Goal: Check status: Check status

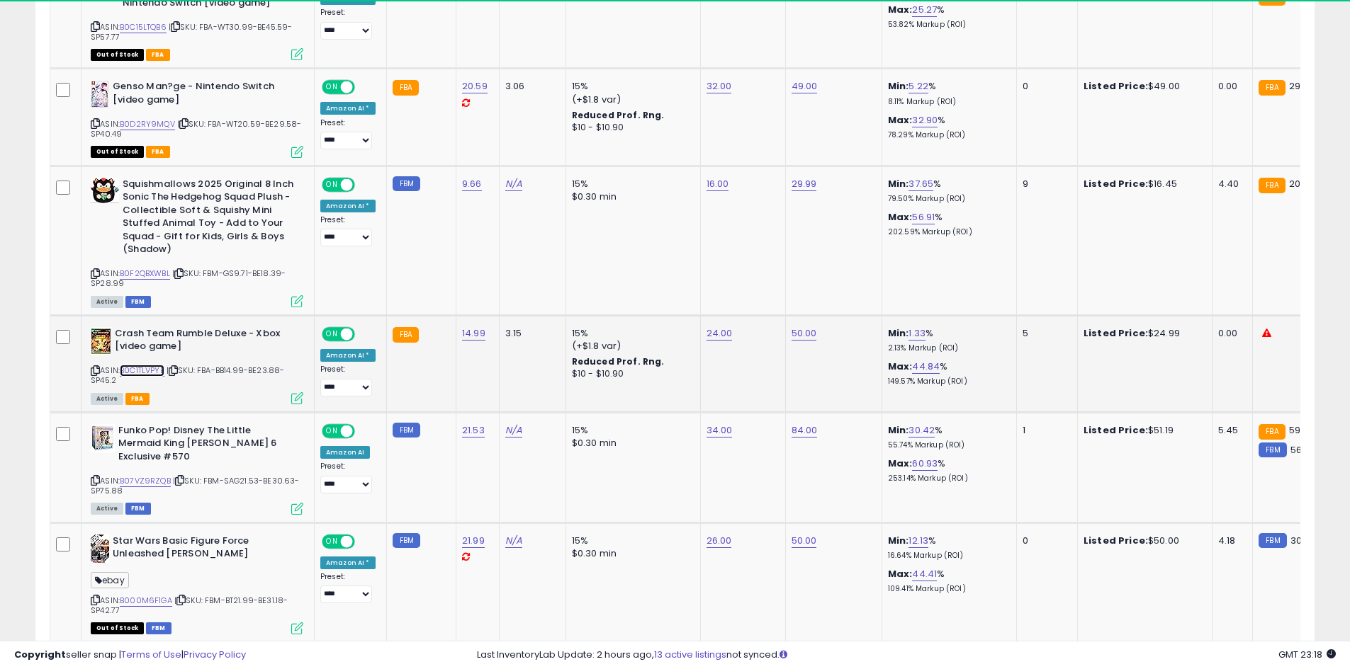
click at [147, 367] on link "B0C1TLVPYB" at bounding box center [142, 371] width 45 height 12
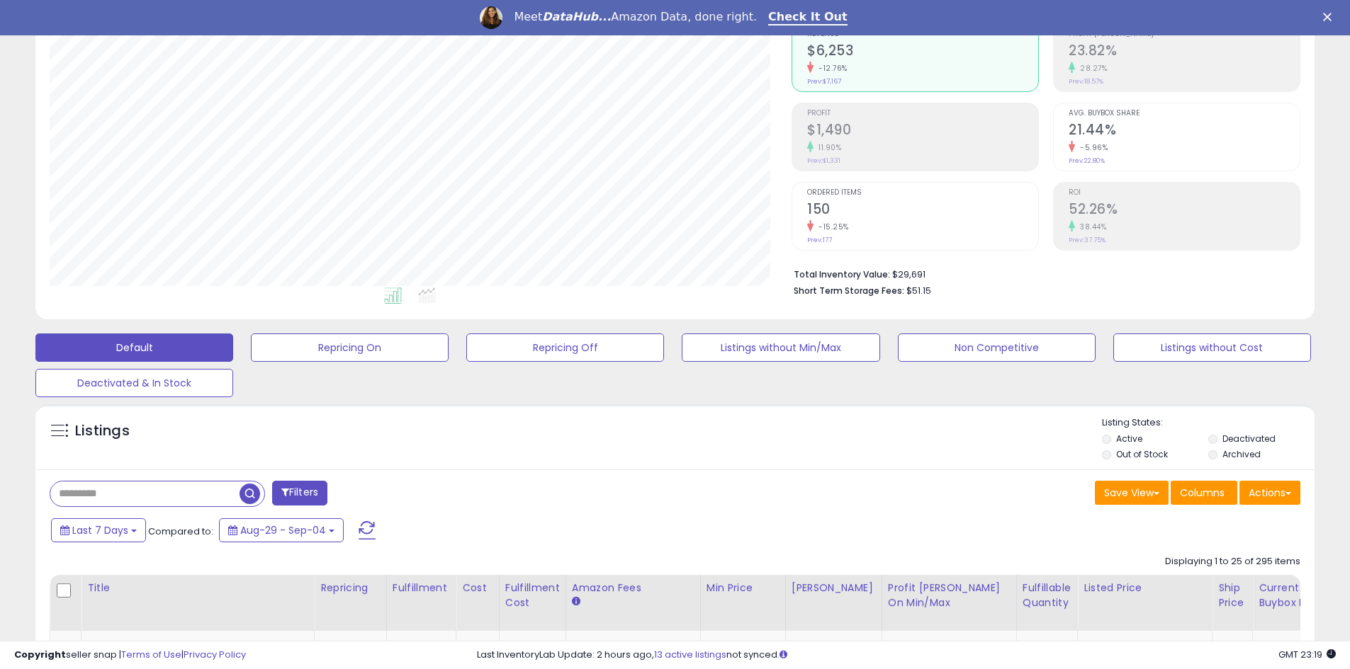
scroll to position [286, 0]
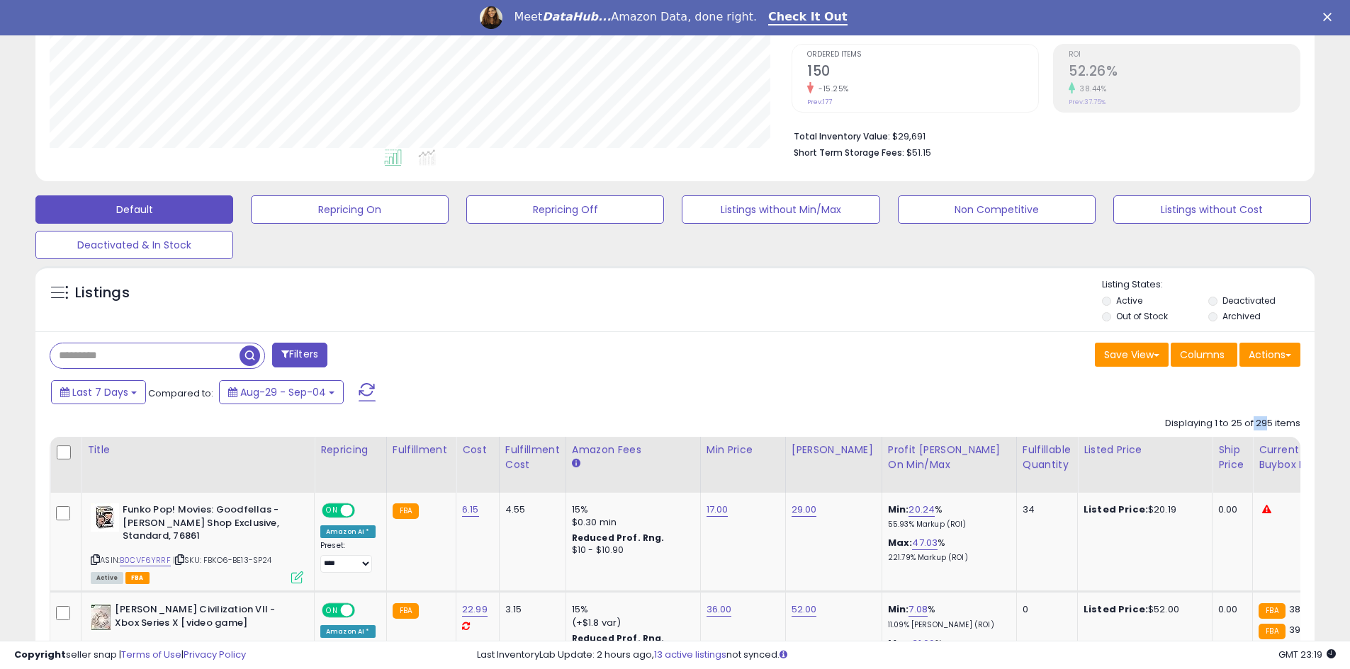
drag, startPoint x: 1253, startPoint y: 426, endPoint x: 1273, endPoint y: 423, distance: 20.0
click at [1273, 423] on div "Displaying 1 to 25 of 295 items" at bounding box center [1232, 423] width 135 height 13
click at [1263, 422] on div "Displaying 1 to 25 of 295 items" at bounding box center [1232, 423] width 135 height 13
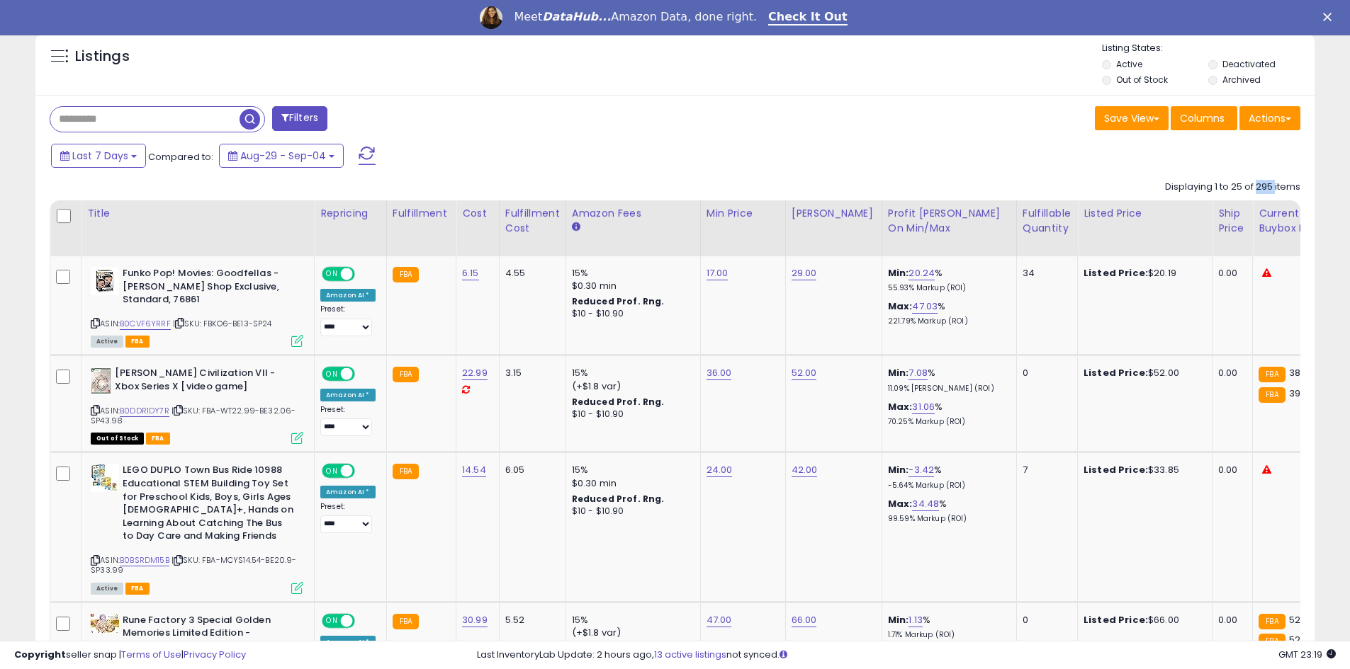
click at [1262, 183] on div "Displaying 1 to 25 of 295 items" at bounding box center [1232, 187] width 135 height 13
click at [1255, 186] on div "Displaying 1 to 25 of 295 items" at bounding box center [1232, 187] width 135 height 13
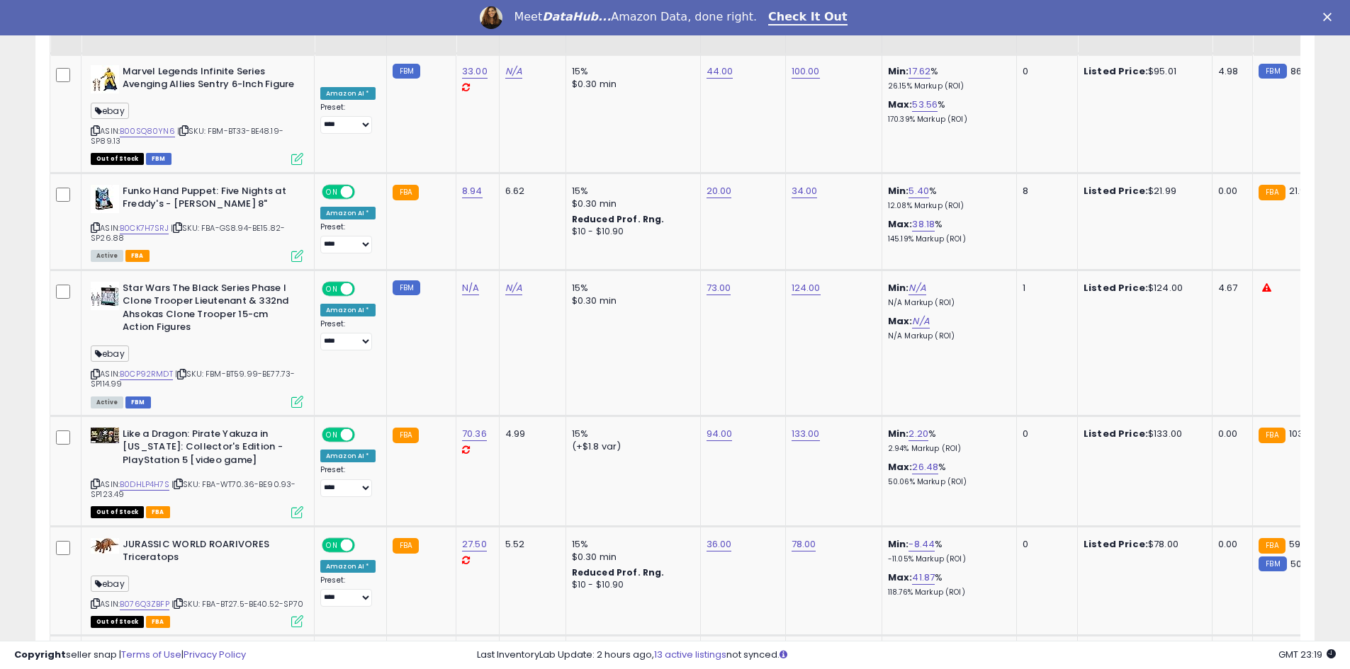
scroll to position [2176, 0]
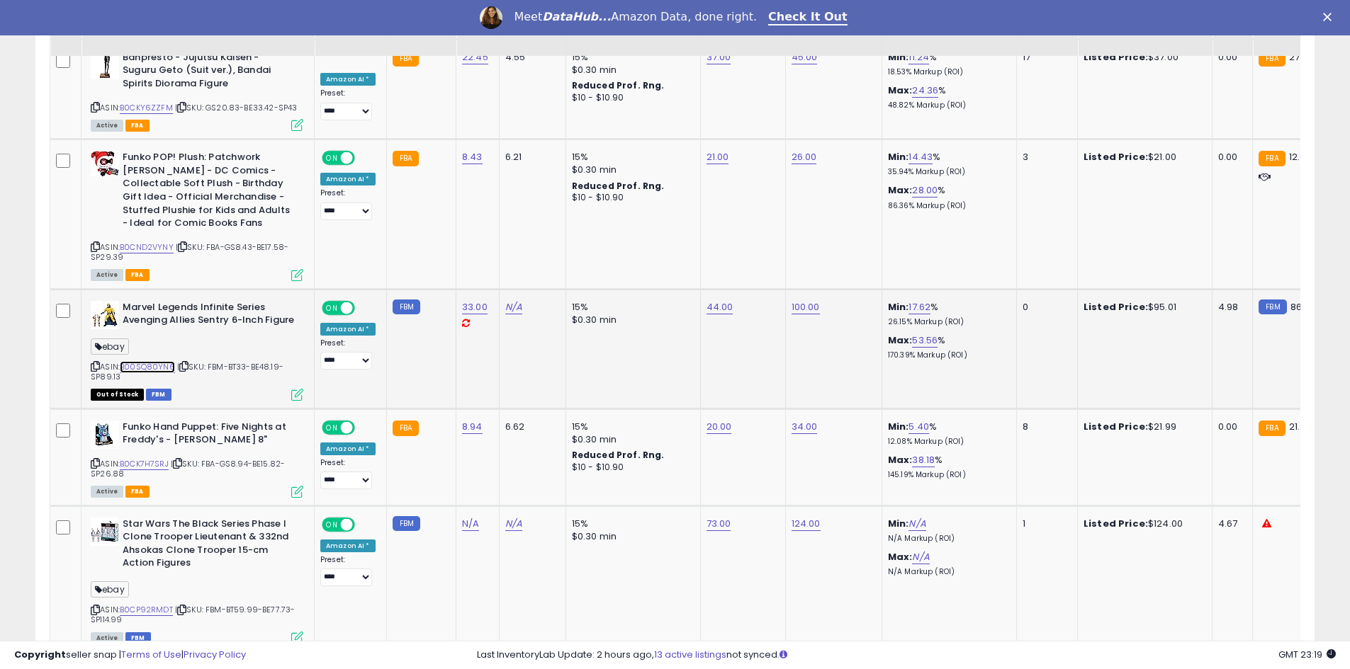
click at [152, 361] on link "B00SQ80YN6" at bounding box center [147, 367] width 55 height 12
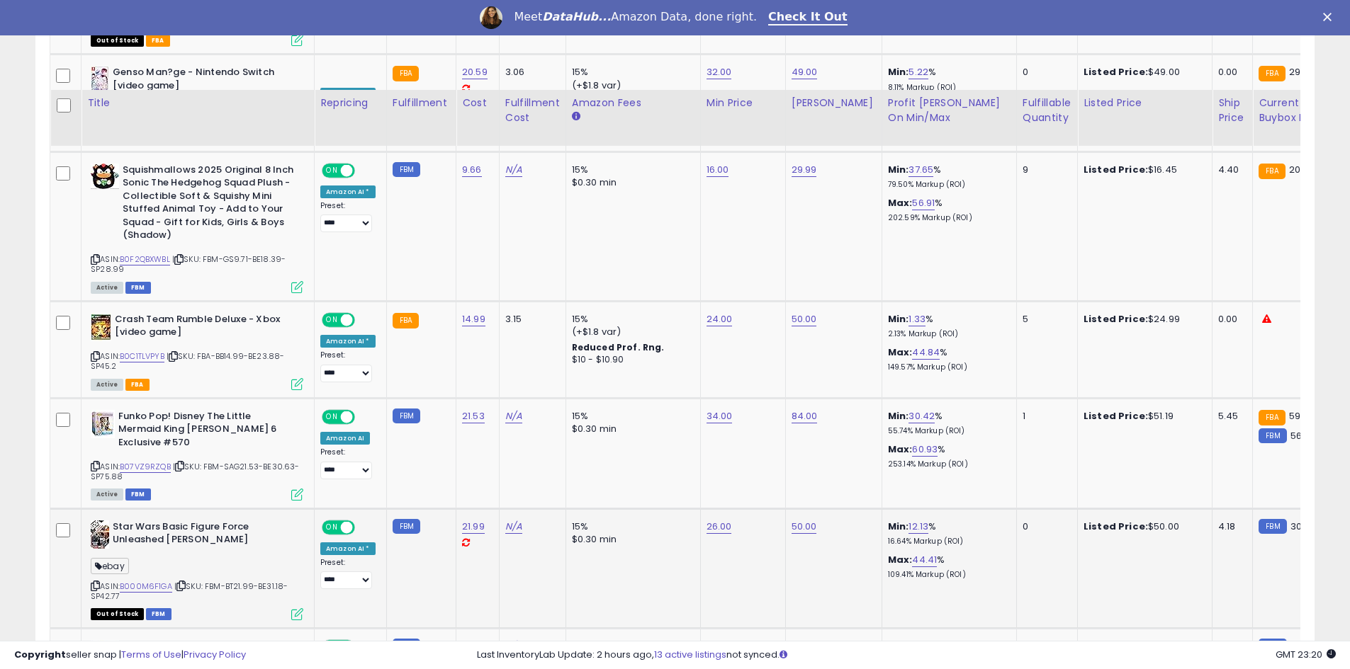
scroll to position [1299, 0]
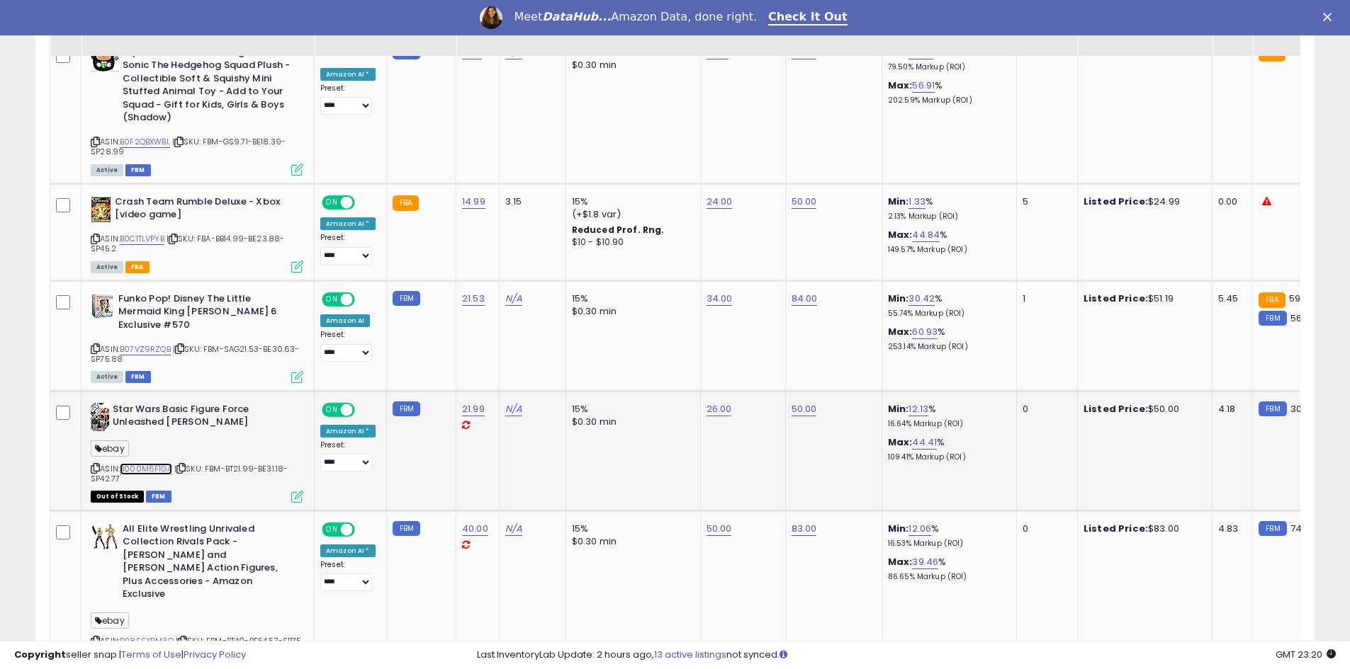
click at [154, 465] on link "B000M6F1GA" at bounding box center [146, 469] width 52 height 12
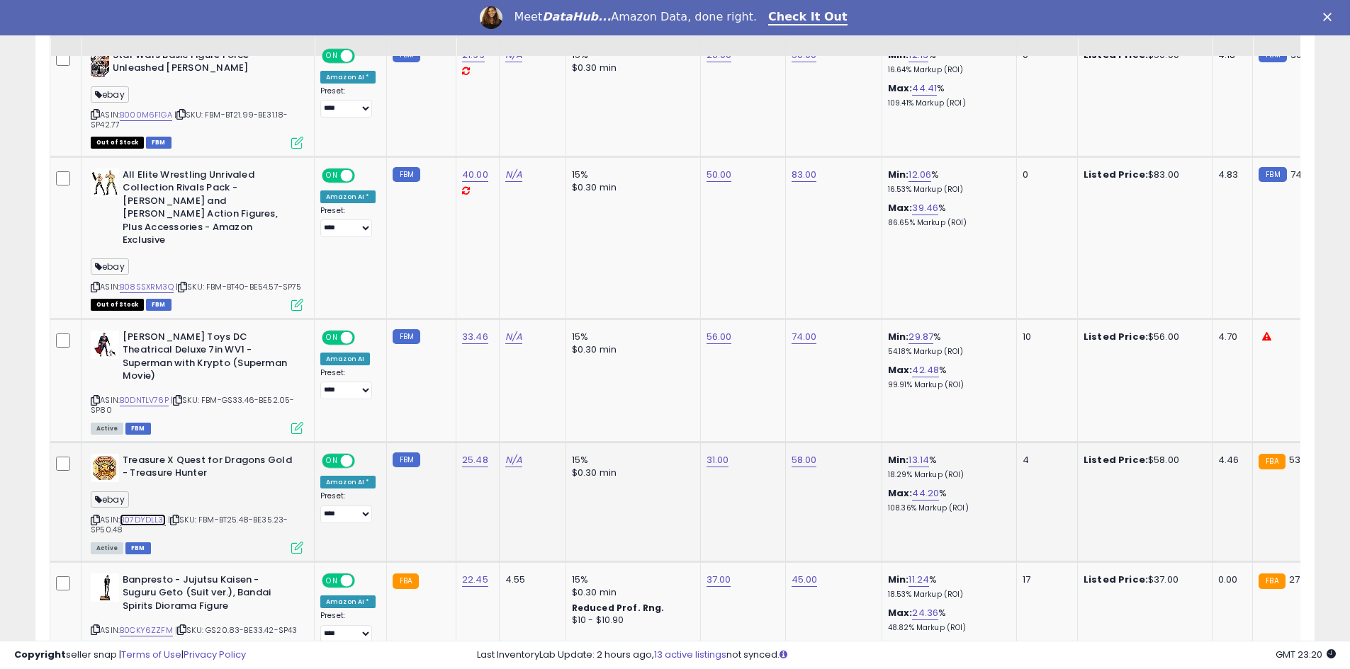
click at [145, 514] on link "B07DYDLL31" at bounding box center [143, 520] width 46 height 12
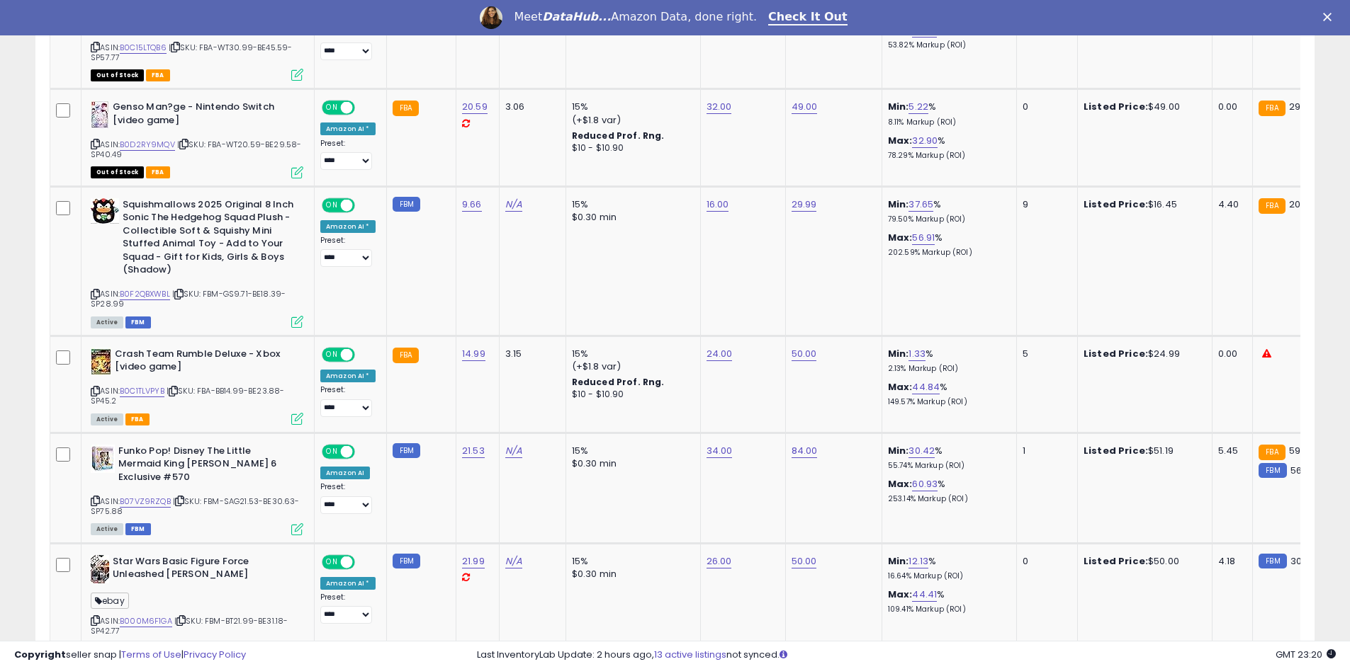
scroll to position [1063, 0]
